Goal: Communication & Community: Participate in discussion

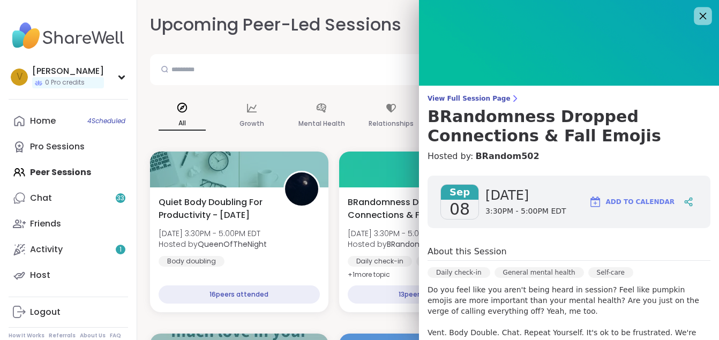
click at [696, 12] on icon at bounding box center [702, 15] width 13 height 13
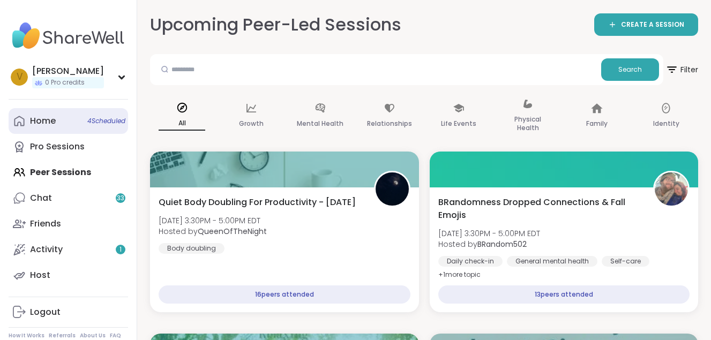
click at [55, 121] on div "Home 4 Scheduled" at bounding box center [43, 121] width 26 height 12
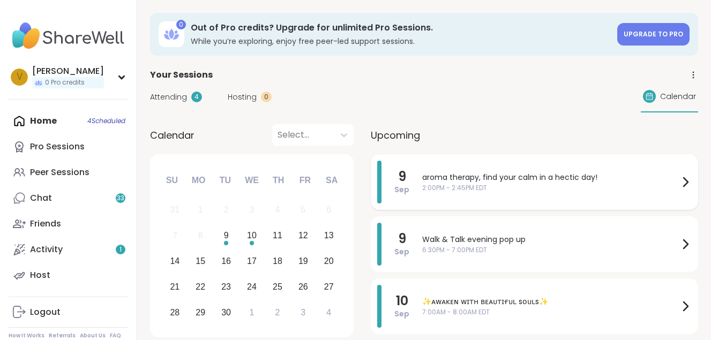
click at [475, 190] on span "2:00PM - 2:45PM EDT" at bounding box center [550, 188] width 257 height 10
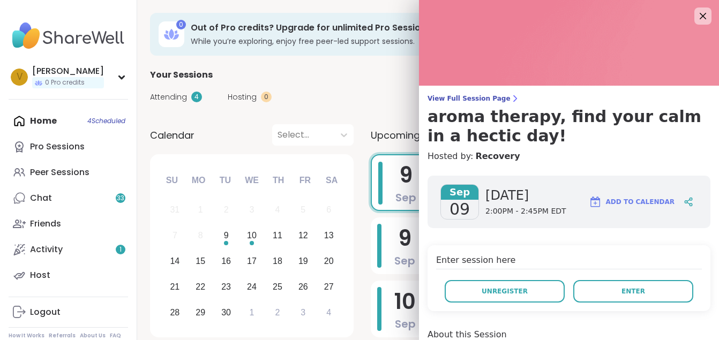
click at [485, 190] on span "[DATE]" at bounding box center [525, 195] width 81 height 17
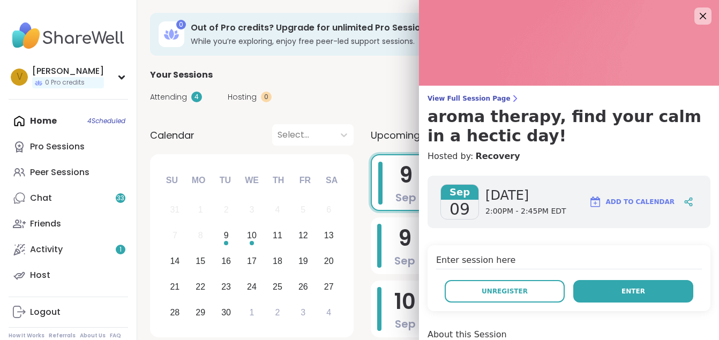
click at [605, 289] on button "Enter" at bounding box center [633, 291] width 120 height 23
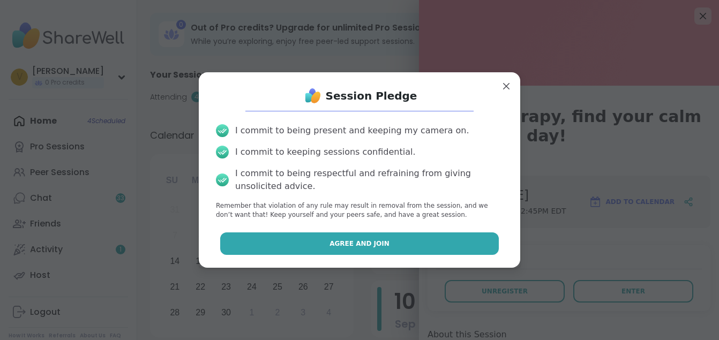
click at [329, 248] on span "Agree and Join" at bounding box center [359, 244] width 60 height 10
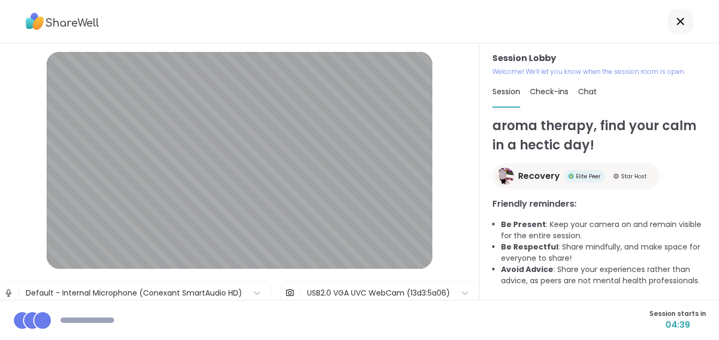
click at [378, 295] on div "USB2.0 VGA UVC WebCam (13d3:5a06)" at bounding box center [378, 293] width 143 height 11
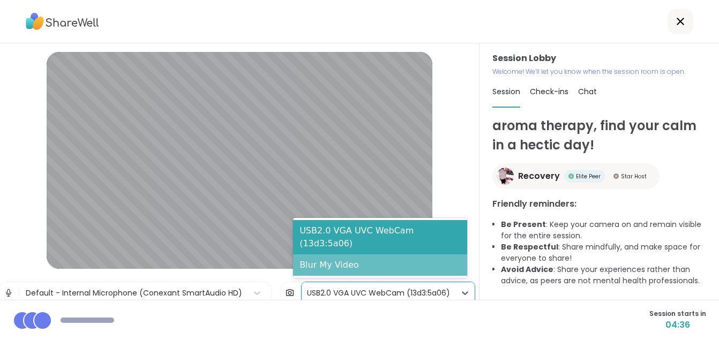
click at [369, 265] on div "Blur My Video" at bounding box center [380, 264] width 174 height 21
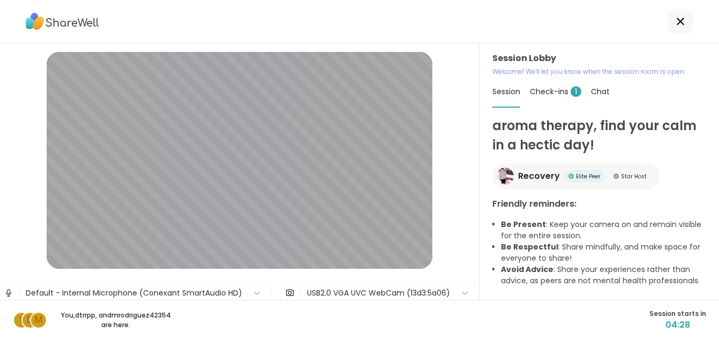
click at [4, 293] on img at bounding box center [9, 292] width 10 height 21
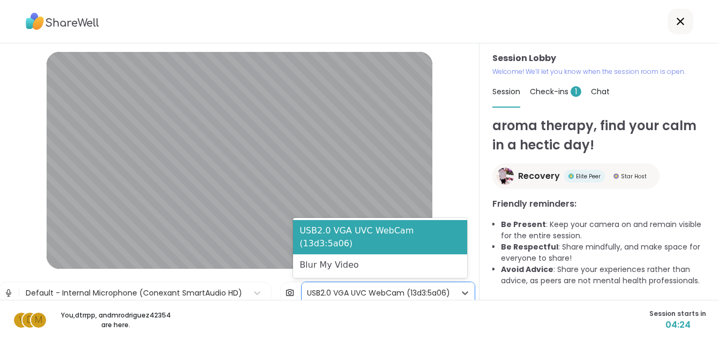
click at [321, 290] on div "USB2.0 VGA UVC WebCam (13d3:5a06)" at bounding box center [378, 293] width 143 height 11
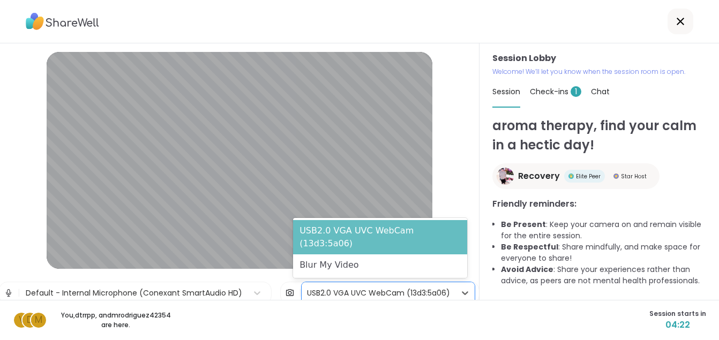
click at [333, 243] on div "USB2.0 VGA UVC WebCam (13d3:5a06)" at bounding box center [380, 237] width 174 height 34
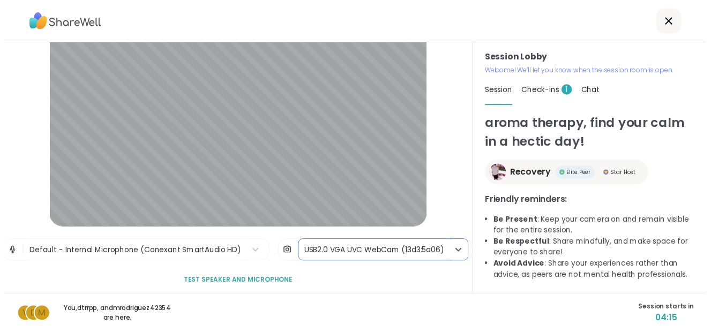
scroll to position [44, 0]
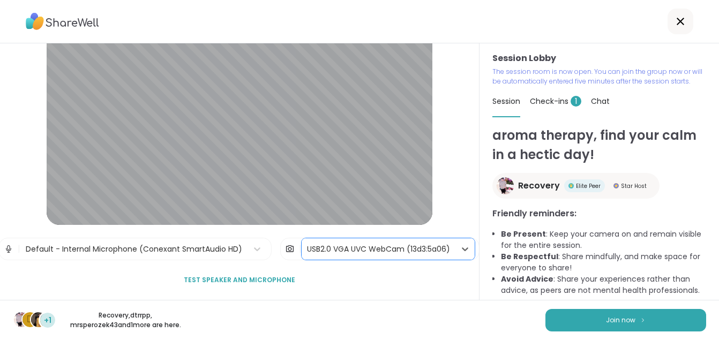
click at [324, 265] on div "Session Lobby | Default - Internal Microphone (Conexant SmartAudio HD) | option…" at bounding box center [240, 149] width 386 height 283
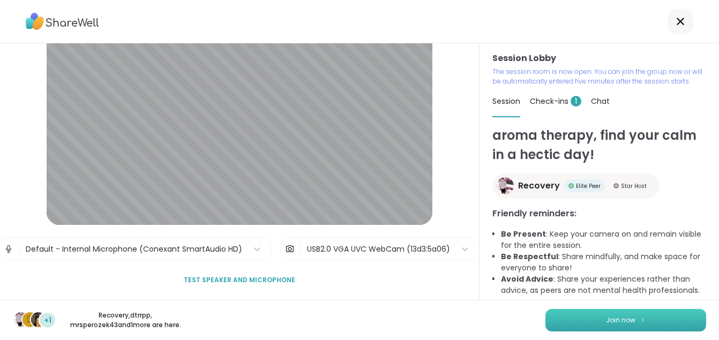
click at [578, 316] on button "Join now" at bounding box center [625, 320] width 161 height 23
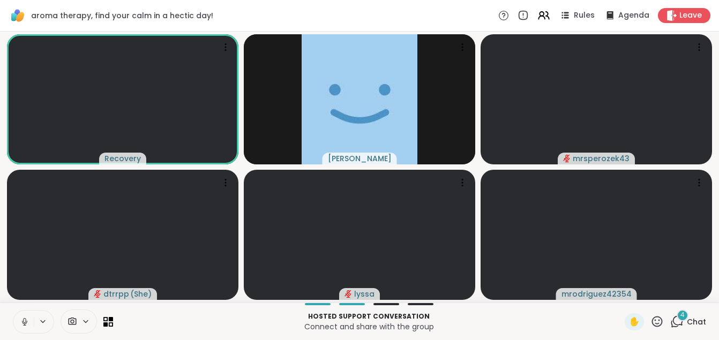
click at [26, 320] on icon at bounding box center [25, 322] width 10 height 10
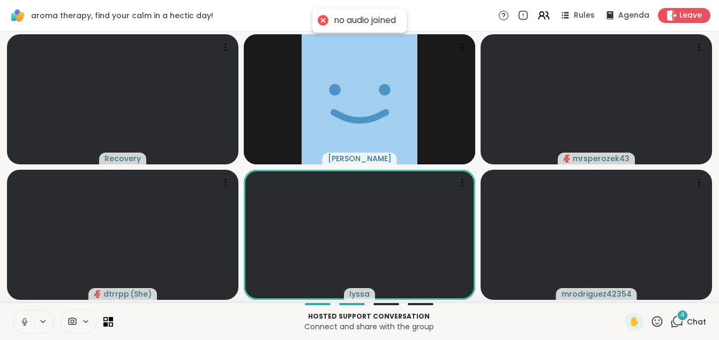
click at [26, 320] on icon at bounding box center [25, 322] width 10 height 10
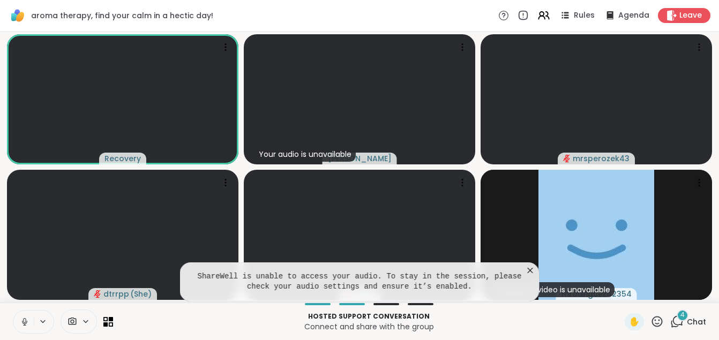
click at [21, 325] on icon at bounding box center [25, 322] width 10 height 10
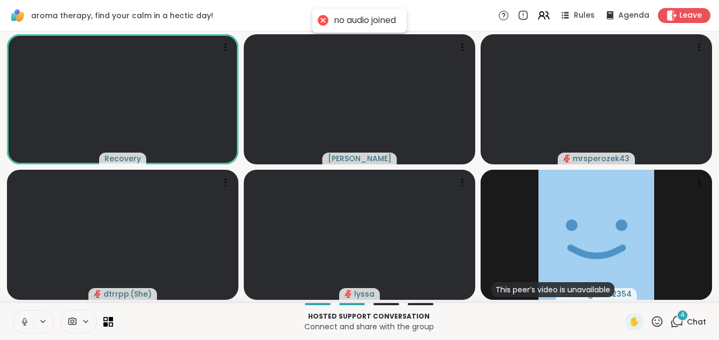
click at [21, 324] on icon at bounding box center [25, 322] width 10 height 10
click at [20, 323] on icon at bounding box center [25, 322] width 10 height 10
click at [23, 324] on icon at bounding box center [25, 322] width 10 height 10
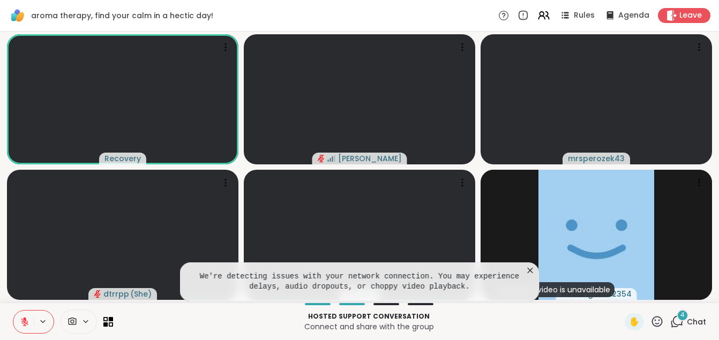
click at [531, 268] on icon at bounding box center [530, 270] width 11 height 11
click at [27, 317] on icon at bounding box center [25, 322] width 10 height 10
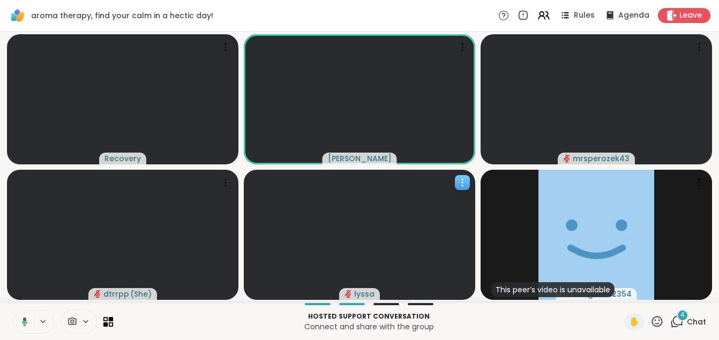
click at [267, 212] on video at bounding box center [359, 235] width 231 height 130
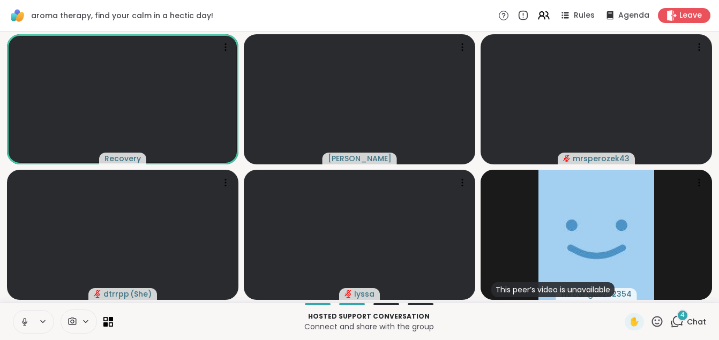
click at [25, 320] on icon at bounding box center [25, 322] width 10 height 10
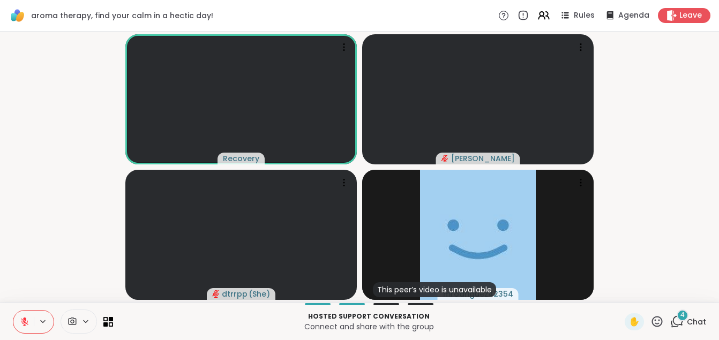
click at [25, 320] on icon at bounding box center [24, 319] width 3 height 4
click at [25, 320] on icon at bounding box center [25, 322] width 10 height 10
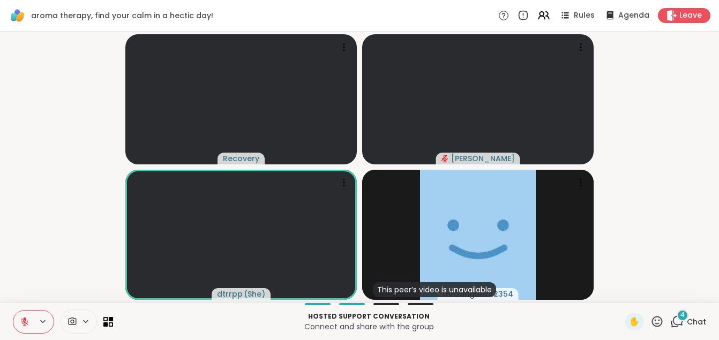
click at [89, 321] on icon at bounding box center [85, 321] width 9 height 9
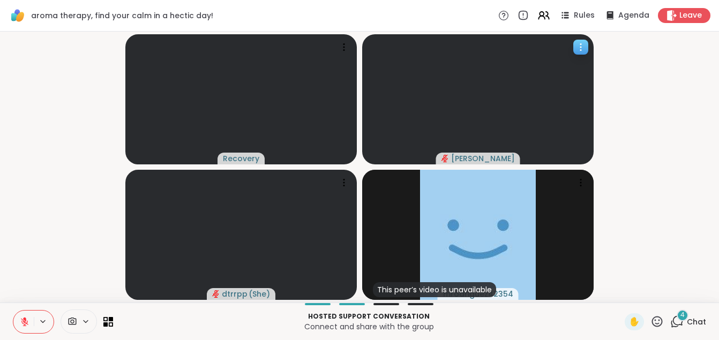
drag, startPoint x: 536, startPoint y: 76, endPoint x: 575, endPoint y: 46, distance: 49.7
click at [575, 46] on div "[PERSON_NAME]" at bounding box center [477, 99] width 231 height 130
click at [575, 46] on icon at bounding box center [580, 47] width 11 height 11
click at [633, 73] on video-player-container "Recovery [PERSON_NAME] dtrrpp ( She ) This peer’s video is unavailable mrodrigu…" at bounding box center [359, 167] width 706 height 263
click at [22, 320] on icon at bounding box center [25, 322] width 10 height 10
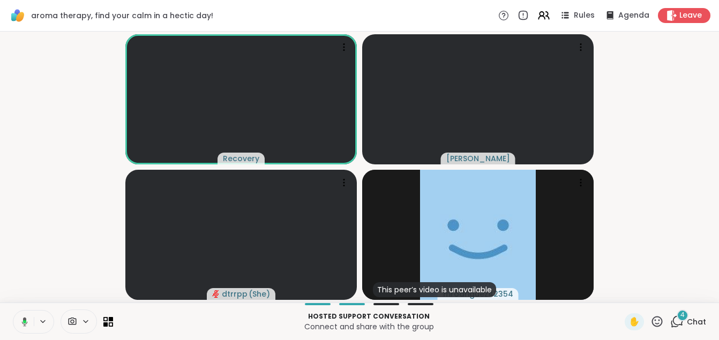
click at [22, 320] on icon at bounding box center [23, 322] width 10 height 10
click at [679, 15] on span "Leave" at bounding box center [691, 15] width 24 height 11
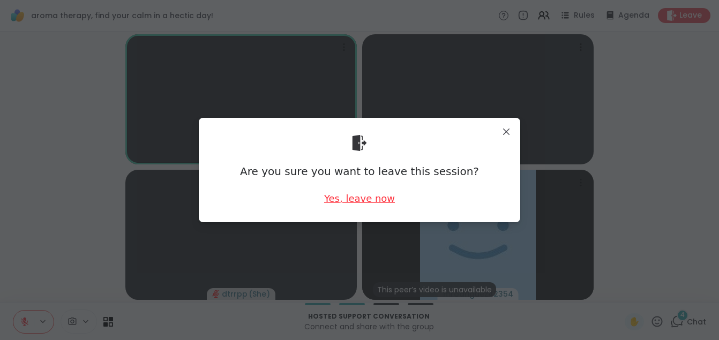
click at [358, 199] on div "Yes, leave now" at bounding box center [359, 198] width 71 height 13
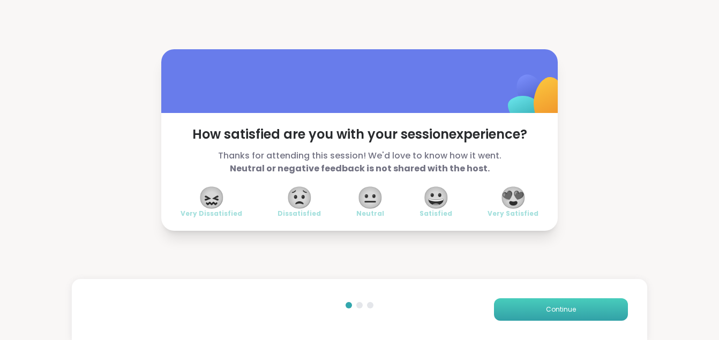
click at [534, 313] on button "Continue" at bounding box center [561, 309] width 134 height 23
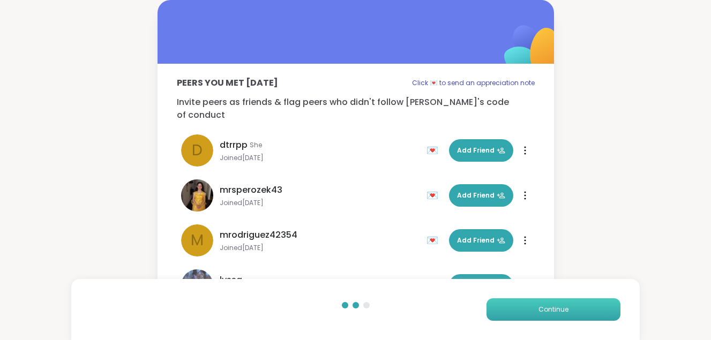
click at [553, 311] on span "Continue" at bounding box center [553, 310] width 30 height 10
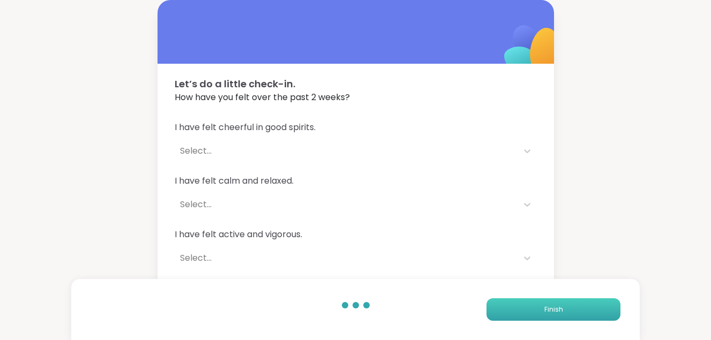
click at [553, 311] on span "Finish" at bounding box center [553, 310] width 19 height 10
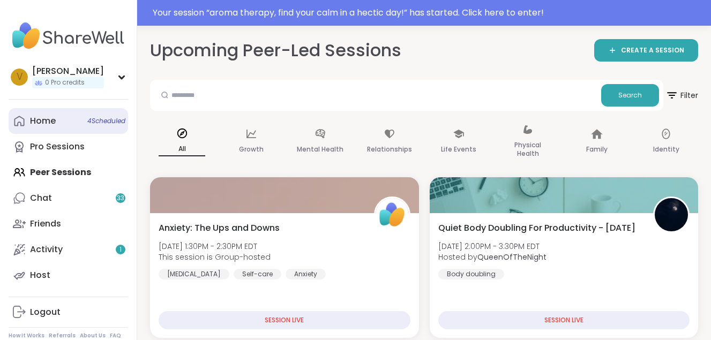
click at [59, 117] on link "Home 4 Scheduled" at bounding box center [68, 121] width 119 height 26
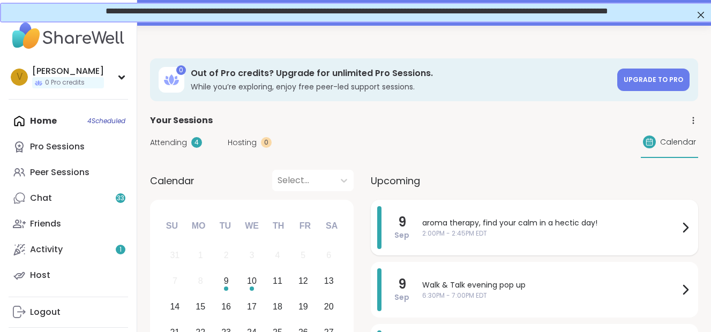
click at [486, 223] on span "aroma therapy, find your calm in a hectic day!" at bounding box center [550, 223] width 257 height 11
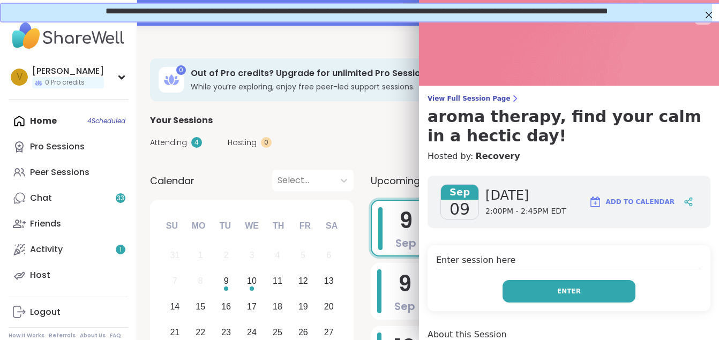
click at [571, 290] on button "Enter" at bounding box center [569, 291] width 133 height 23
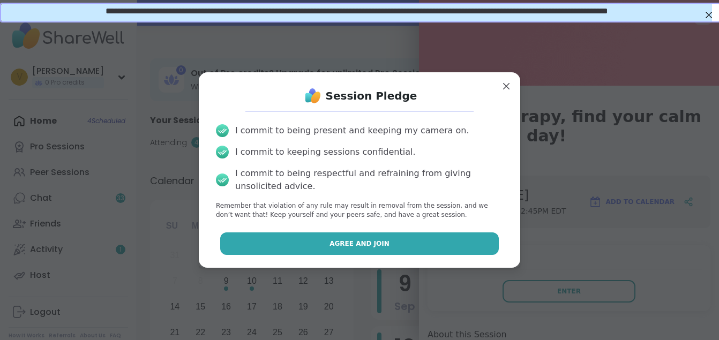
click at [373, 243] on span "Agree and Join" at bounding box center [359, 244] width 60 height 10
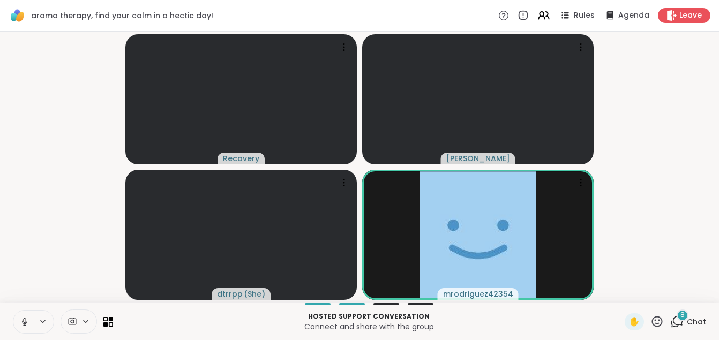
click at [32, 320] on button at bounding box center [23, 322] width 20 height 23
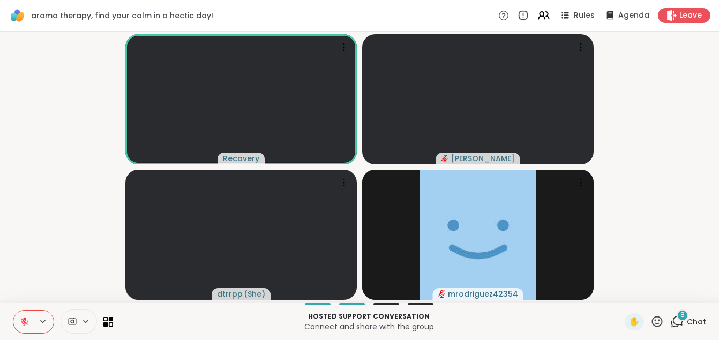
click at [24, 324] on icon at bounding box center [25, 322] width 10 height 10
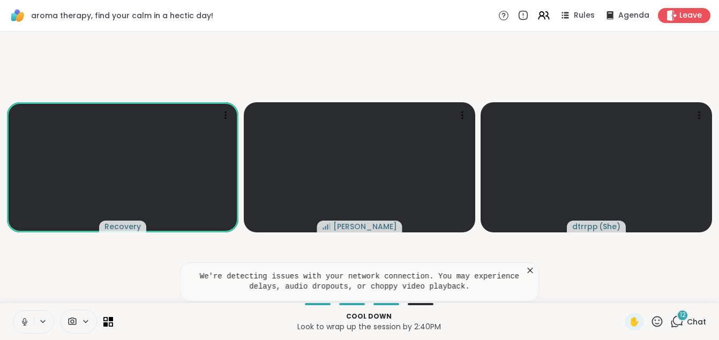
click at [533, 273] on icon at bounding box center [530, 270] width 5 height 5
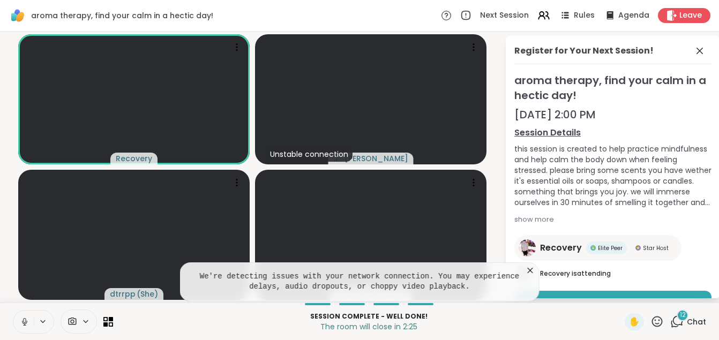
click at [533, 273] on icon at bounding box center [530, 270] width 5 height 5
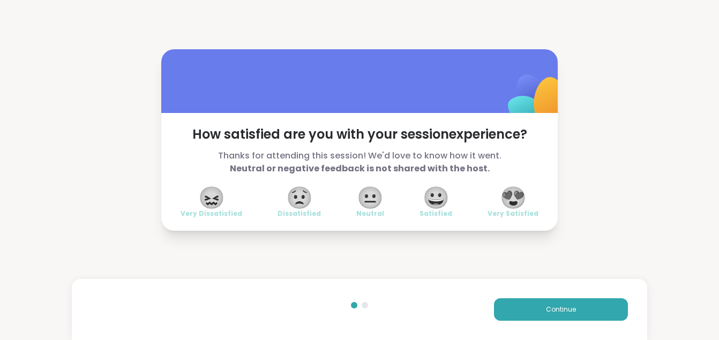
click at [508, 197] on span "😍" at bounding box center [513, 197] width 27 height 19
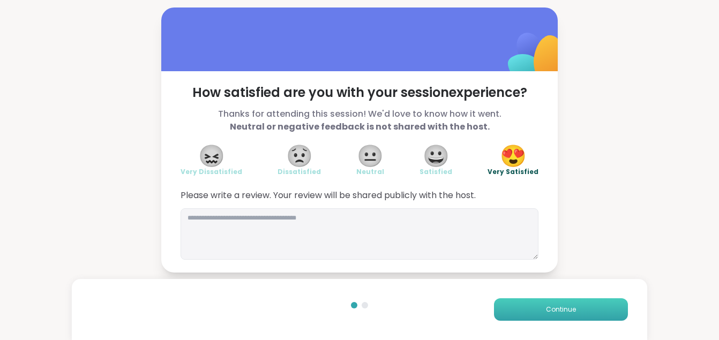
click at [537, 311] on button "Continue" at bounding box center [561, 309] width 134 height 23
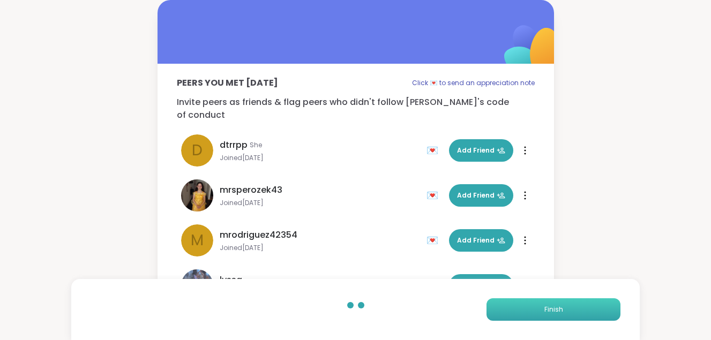
click at [537, 311] on button "Finish" at bounding box center [553, 309] width 134 height 23
